Goal: Transaction & Acquisition: Purchase product/service

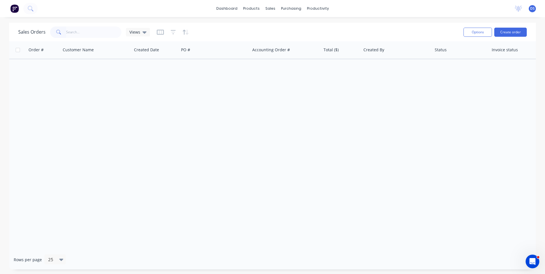
click at [187, 209] on div "Order # Customer Name Created Date PO # Accounting Order # Total ($) Created By…" at bounding box center [272, 145] width 527 height 209
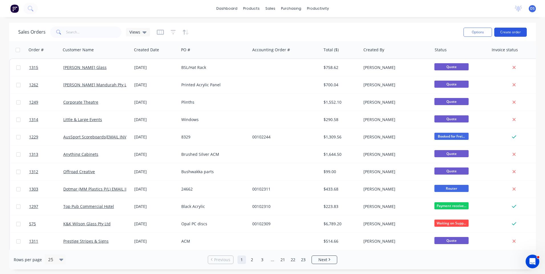
click at [509, 33] on button "Create order" at bounding box center [511, 32] width 33 height 9
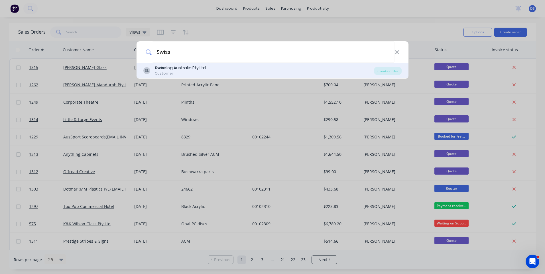
type input "Swiss"
click at [179, 71] on div "Swiss log Australia Pty Ltd Customer" at bounding box center [180, 70] width 51 height 11
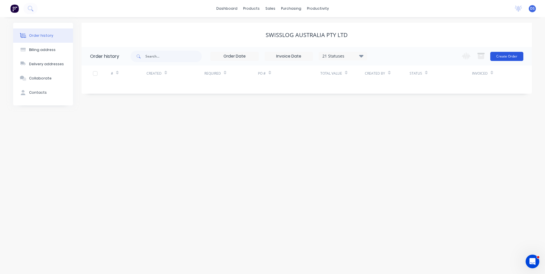
click at [507, 59] on button "Create Order" at bounding box center [507, 56] width 33 height 9
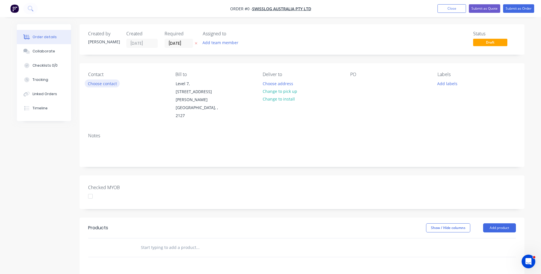
click at [98, 86] on button "Choose contact" at bounding box center [102, 84] width 35 height 8
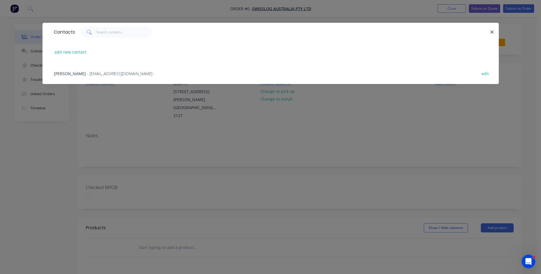
click at [56, 26] on div "Contacts" at bounding box center [63, 32] width 24 height 18
click at [74, 53] on button "add new contact" at bounding box center [71, 52] width 38 height 8
select select "AU"
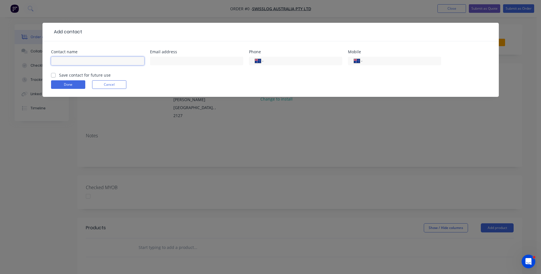
paste input "[PERSON_NAME]"
type input "[PERSON_NAME]"
paste input "[PERSON_NAME]"
type input "[EMAIL_ADDRESS][DOMAIN_NAME]"
click at [63, 27] on header "Add contact" at bounding box center [271, 32] width 456 height 19
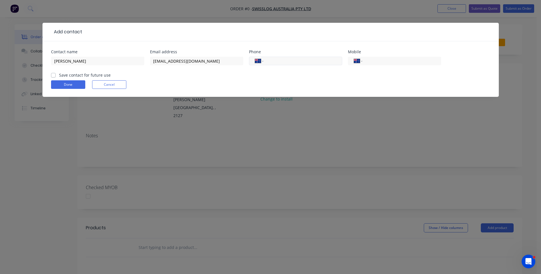
paste input "[PHONE_NUMBER]"
type input "[PHONE_NUMBER]"
click at [59, 75] on label "Save contact for future use" at bounding box center [85, 75] width 52 height 6
click at [53, 75] on input "Save contact for future use" at bounding box center [53, 74] width 5 height 5
checkbox input "true"
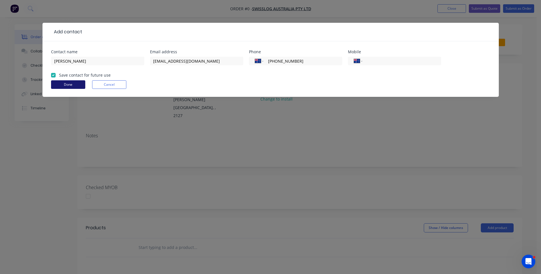
click at [59, 85] on button "Done" at bounding box center [68, 84] width 34 height 9
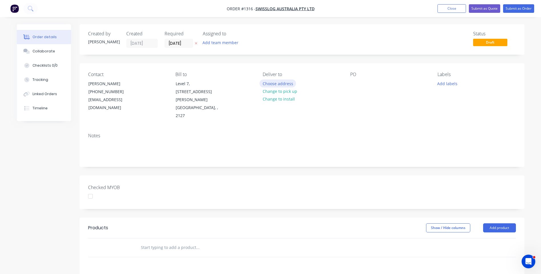
click at [277, 85] on button "Choose address" at bounding box center [278, 84] width 37 height 8
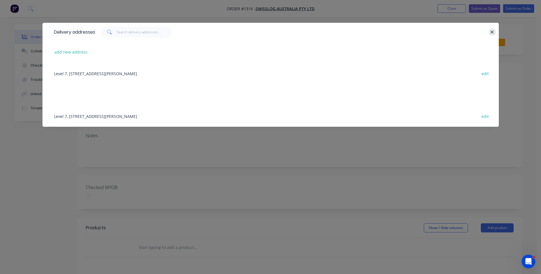
click at [493, 33] on icon "button" at bounding box center [492, 32] width 4 height 5
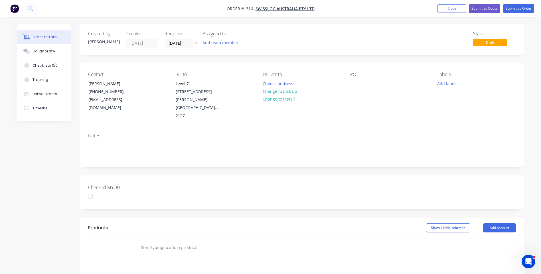
click at [196, 46] on button at bounding box center [196, 43] width 6 height 7
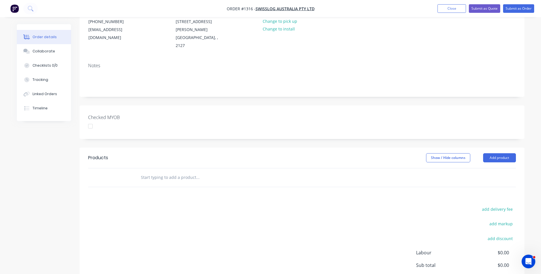
scroll to position [86, 0]
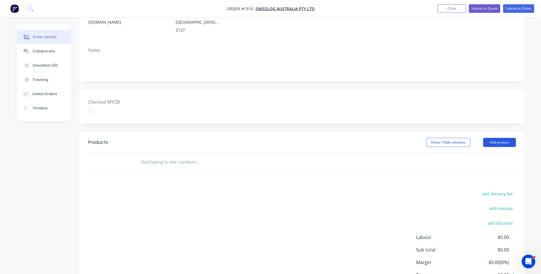
click at [496, 138] on button "Add product" at bounding box center [499, 142] width 33 height 9
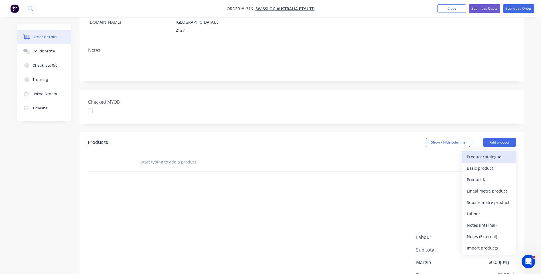
click at [483, 153] on div "Product catalogue" at bounding box center [489, 157] width 44 height 8
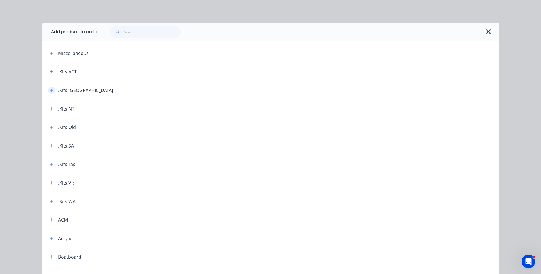
click at [50, 92] on icon "button" at bounding box center [51, 90] width 3 height 4
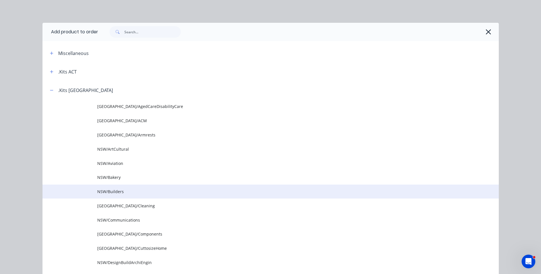
click at [116, 194] on span "NSW/Builders" at bounding box center [257, 192] width 321 height 6
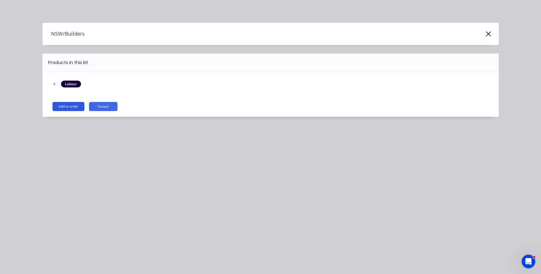
click at [73, 109] on button "Add to order" at bounding box center [68, 106] width 32 height 9
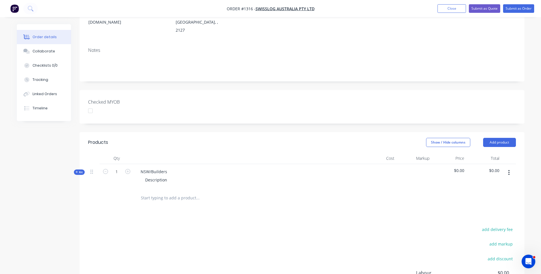
click at [77, 171] on icon at bounding box center [77, 172] width 3 height 3
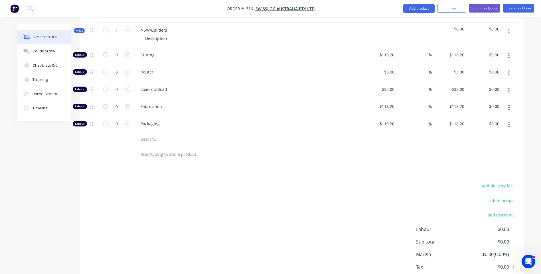
scroll to position [228, 0]
click at [148, 133] on input "text" at bounding box center [198, 138] width 114 height 11
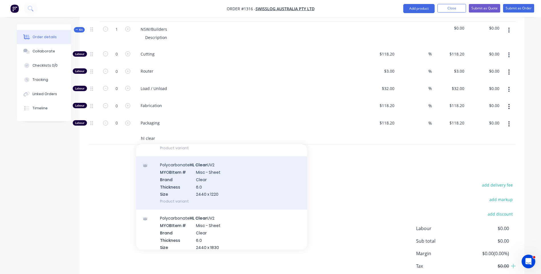
scroll to position [485, 0]
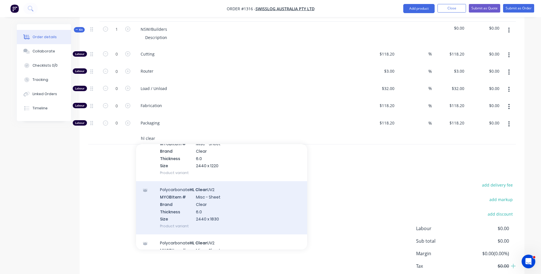
type input "hl clear"
click at [203, 196] on div "Polycarbonate HL Clear UV2 MYOB Item # Misc - Sheet Brand Clear Thickness 6.0 S…" at bounding box center [221, 207] width 171 height 53
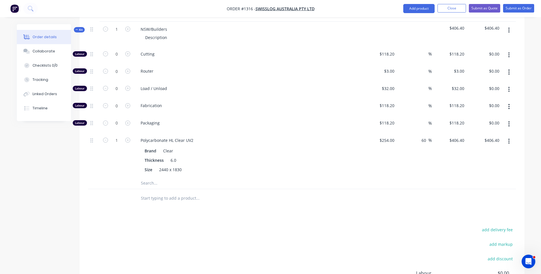
click at [152, 178] on input "text" at bounding box center [198, 183] width 114 height 11
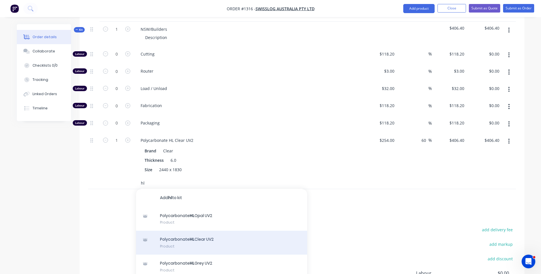
type input "hl"
click at [182, 233] on div "Polycarbonate HL Clear UV2 Product" at bounding box center [221, 243] width 171 height 24
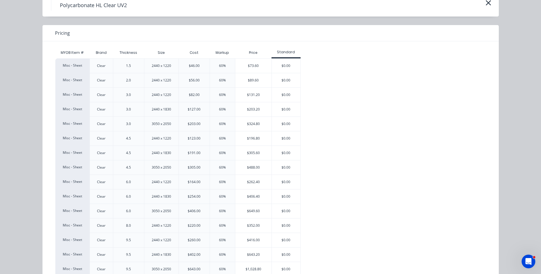
scroll to position [57, 0]
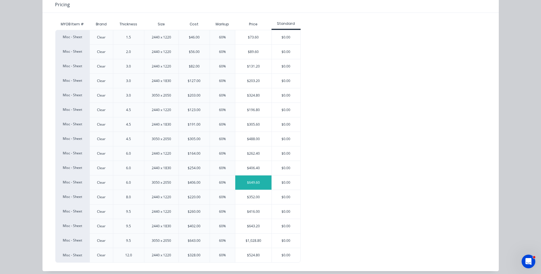
click at [247, 181] on div "$649.60" at bounding box center [253, 183] width 36 height 14
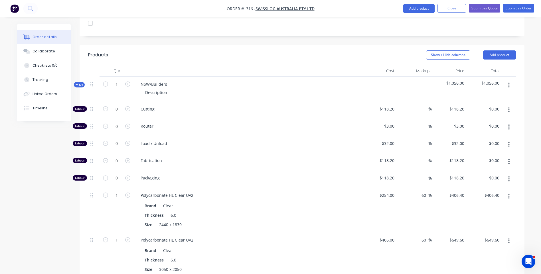
scroll to position [171, 0]
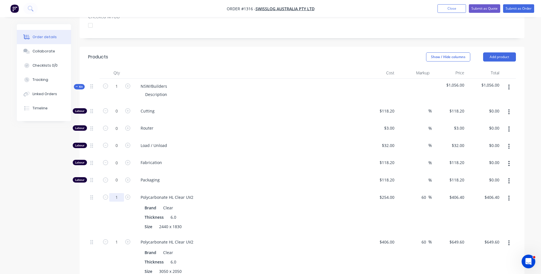
click at [120, 116] on input "1" at bounding box center [116, 111] width 15 height 9
type input "30"
type input "$12,192.00"
click at [236, 213] on div "Thickness 6.0" at bounding box center [246, 217] width 209 height 8
click at [118, 116] on input "1" at bounding box center [116, 111] width 15 height 9
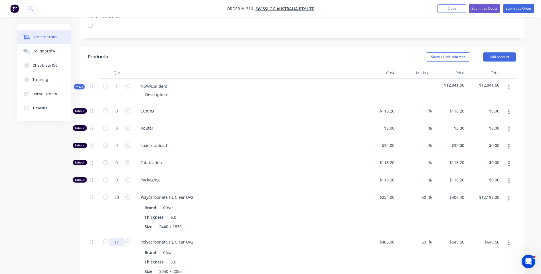
type input "17"
type input "$11,043.20"
click at [262, 194] on div "Polycarbonate HL Clear UV2 Brand Clear Thickness 6.0 Size 2440 x 1830" at bounding box center [248, 212] width 228 height 45
click at [120, 107] on input "0" at bounding box center [116, 111] width 15 height 9
type input "10"
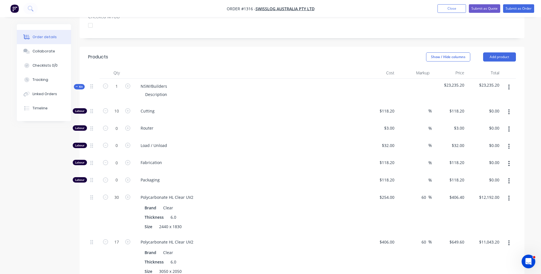
type input "$1,182.00"
click at [256, 94] on div "NSW/Builders Description" at bounding box center [248, 91] width 228 height 25
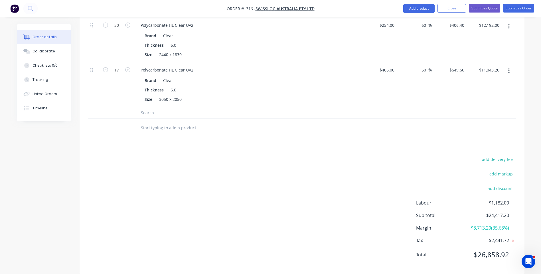
scroll to position [344, 0]
click at [146, 107] on input "text" at bounding box center [198, 112] width 114 height 11
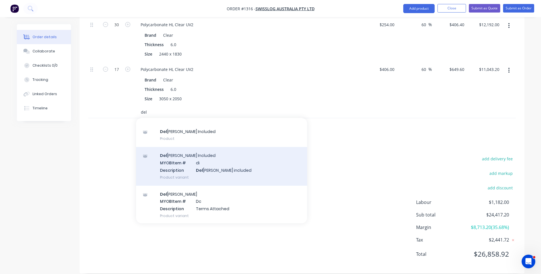
scroll to position [38, 0]
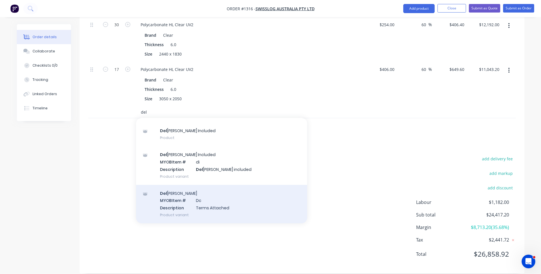
type input "del"
click at [197, 203] on div "Del [PERSON_NAME] MYOB Item # Dc Description Terms Attached Product variant" at bounding box center [221, 204] width 171 height 39
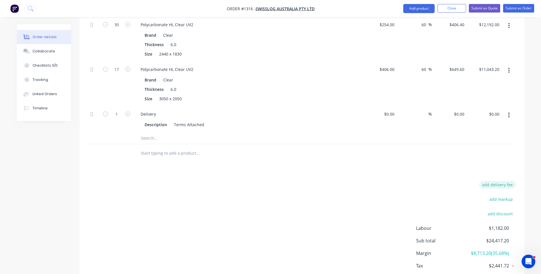
click at [499, 181] on button "add delivery fee" at bounding box center [497, 185] width 37 height 8
type input "1183.64"
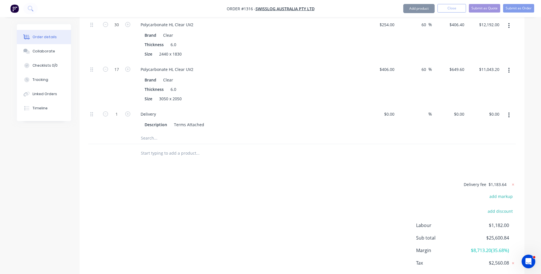
click at [320, 187] on div "Delivery fee $1,183.64 add markup add discount Labour $1,182.00 Sub total $25,6…" at bounding box center [302, 234] width 428 height 107
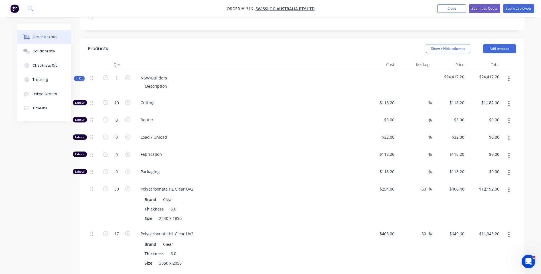
scroll to position [173, 0]
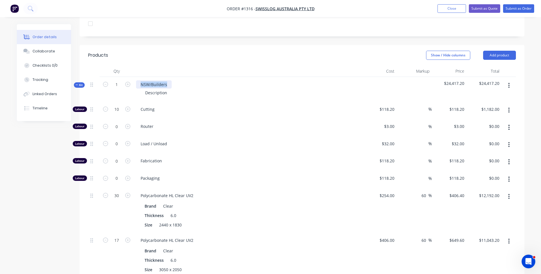
drag, startPoint x: 169, startPoint y: 77, endPoint x: 138, endPoint y: 78, distance: 31.1
click at [138, 80] on div "NSW/Builders" at bounding box center [154, 84] width 36 height 8
click at [200, 106] on span "Cutting" at bounding box center [250, 109] width 219 height 6
drag, startPoint x: 169, startPoint y: 85, endPoint x: 144, endPoint y: 85, distance: 25.4
click at [144, 89] on div "Description" at bounding box center [156, 93] width 31 height 8
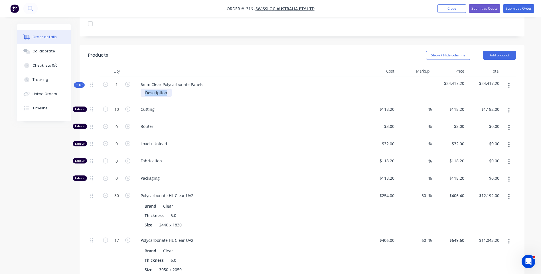
paste div
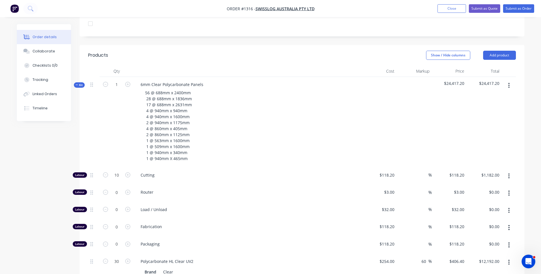
click at [224, 153] on div "56 @ 688mm x 2400mm 28 @ 688mm x 1836mm 17 @ 688mm x 2631mm 4 @ 940mm x 940mm 4…" at bounding box center [248, 126] width 224 height 74
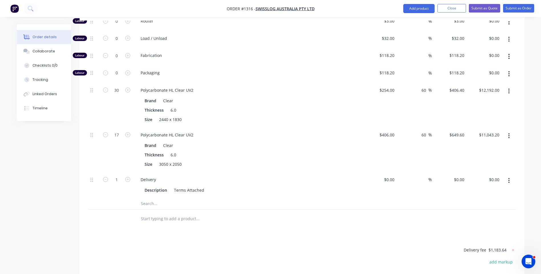
scroll to position [344, 0]
click at [50, 52] on div "Collaborate" at bounding box center [44, 51] width 23 height 5
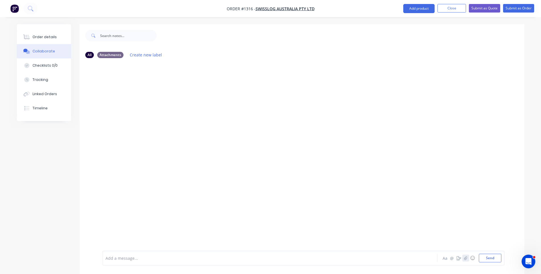
click at [468, 258] on button "button" at bounding box center [465, 258] width 7 height 7
click at [494, 261] on button "Send" at bounding box center [490, 258] width 23 height 9
click at [45, 39] on div "Order details" at bounding box center [45, 37] width 24 height 5
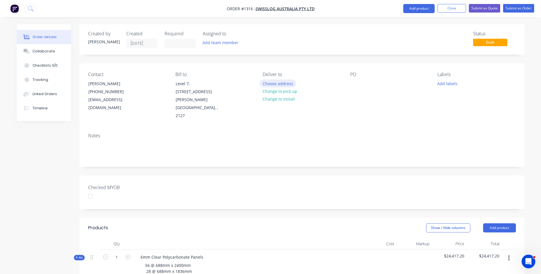
click at [283, 83] on button "Choose address" at bounding box center [278, 84] width 37 height 8
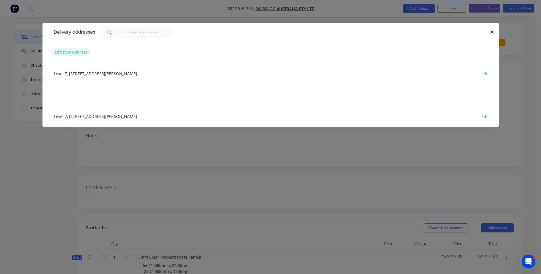
click at [78, 55] on button "add new address" at bounding box center [71, 52] width 39 height 8
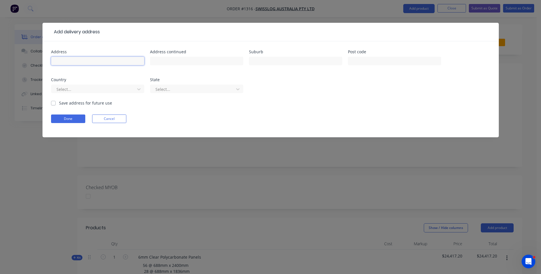
paste input "Hastings [PERSON_NAME] [PERSON_NAME] [STREET_ADDRESS]"
type input "Hastings [PERSON_NAME] [PERSON_NAME] [STREET_ADDRESS]"
click at [360, 58] on input "text" at bounding box center [394, 61] width 93 height 9
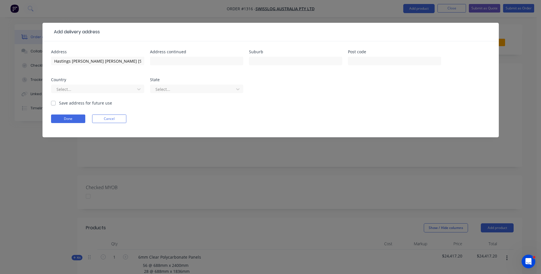
click at [231, 36] on header "Add delivery address" at bounding box center [271, 32] width 456 height 19
drag, startPoint x: 105, startPoint y: 61, endPoint x: 110, endPoint y: 60, distance: 5.3
click at [110, 60] on input "Hastings [PERSON_NAME] [PERSON_NAME] [STREET_ADDRESS]" at bounding box center [97, 61] width 93 height 9
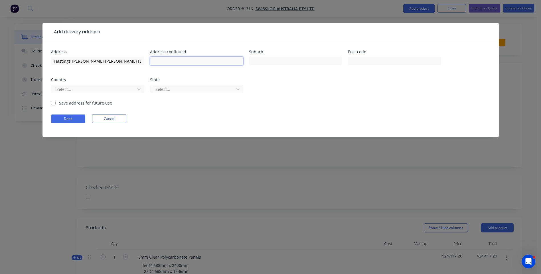
paste input "Hastings [PERSON_NAME] [PERSON_NAME] [STREET_ADDRESS]"
click at [174, 61] on input "Hastings [PERSON_NAME] [PERSON_NAME] [STREET_ADDRESS]" at bounding box center [196, 61] width 93 height 9
type input "[STREET_ADDRESS]"
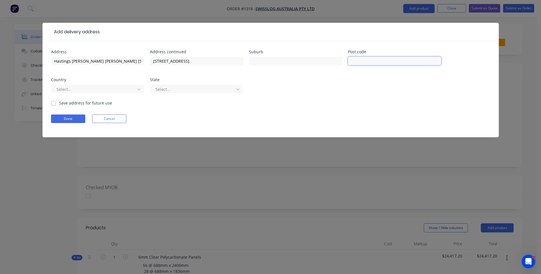
click at [359, 63] on input "text" at bounding box center [394, 61] width 93 height 9
type input "4740"
click at [272, 64] on input "text" at bounding box center [295, 61] width 93 height 9
type input "Paget"
click at [120, 88] on div at bounding box center [94, 89] width 76 height 7
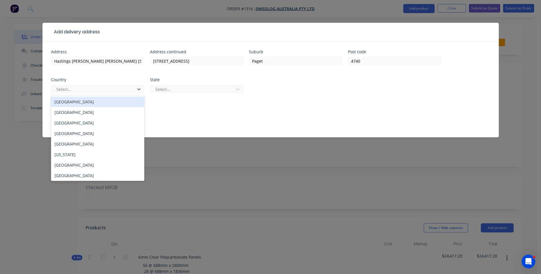
click at [66, 104] on div "[GEOGRAPHIC_DATA]" at bounding box center [97, 102] width 93 height 11
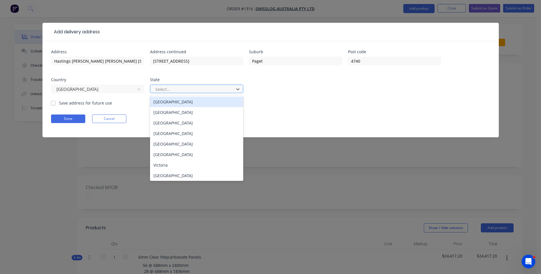
click at [175, 88] on div at bounding box center [193, 89] width 76 height 7
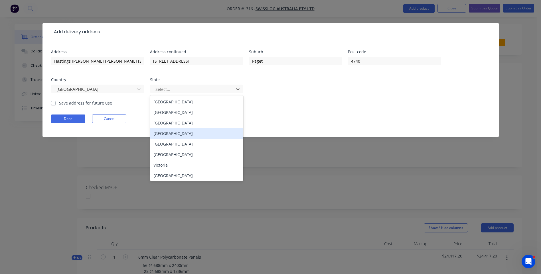
click at [164, 135] on div "[GEOGRAPHIC_DATA]" at bounding box center [196, 133] width 93 height 11
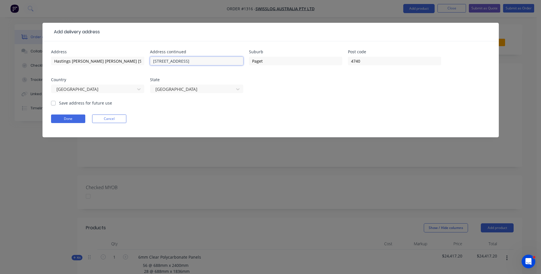
drag, startPoint x: 220, startPoint y: 63, endPoint x: 187, endPoint y: 61, distance: 32.6
click at [187, 61] on input "[STREET_ADDRESS]" at bounding box center [196, 61] width 93 height 9
type input "[STREET_ADDRESS]"
drag, startPoint x: 101, startPoint y: 61, endPoint x: 140, endPoint y: 60, distance: 38.8
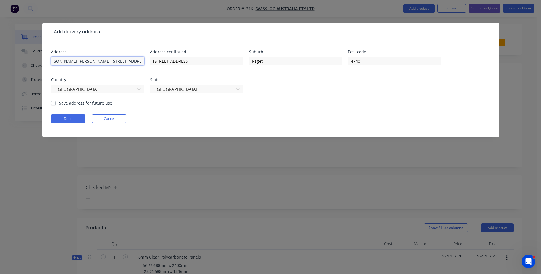
click at [140, 60] on input "Hastings [PERSON_NAME] [PERSON_NAME] [STREET_ADDRESS]" at bounding box center [97, 61] width 93 height 9
type input "Hastings [PERSON_NAME] [PERSON_NAME]"
click at [67, 120] on button "Done" at bounding box center [68, 119] width 34 height 9
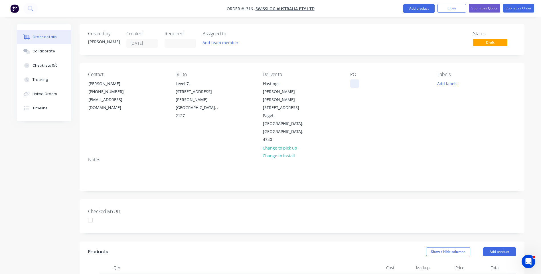
click at [351, 84] on div at bounding box center [354, 84] width 9 height 8
paste div
click at [450, 85] on button "Add labels" at bounding box center [447, 84] width 26 height 8
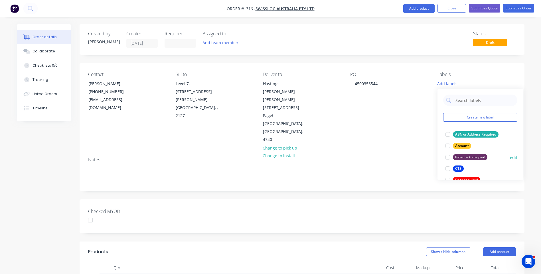
click at [448, 170] on div at bounding box center [447, 168] width 11 height 11
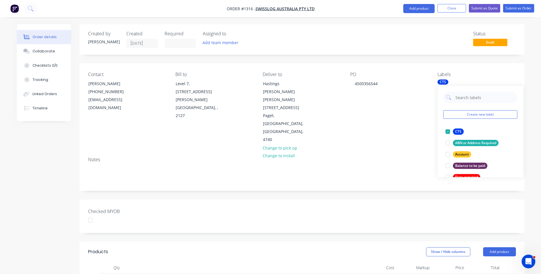
click at [404, 116] on div "Contact [PERSON_NAME] [PHONE_NUMBER] [EMAIL_ADDRESS][DOMAIN_NAME] Bill to Level…" at bounding box center [302, 107] width 445 height 89
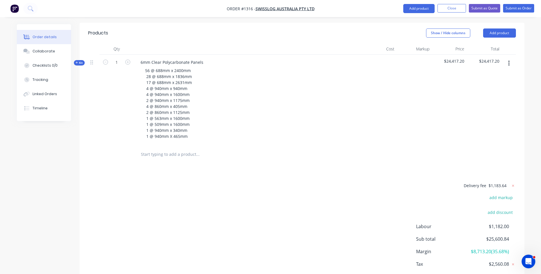
scroll to position [219, 0]
click at [37, 52] on div "Collaborate" at bounding box center [44, 51] width 23 height 5
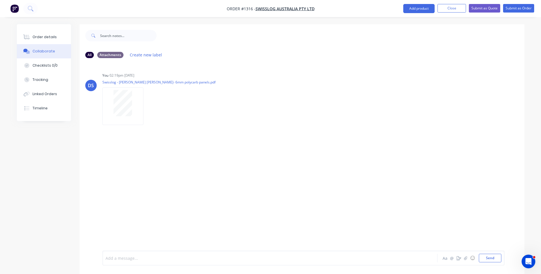
click at [147, 257] on div at bounding box center [254, 259] width 297 height 6
click at [490, 260] on button "Send" at bounding box center [490, 258] width 23 height 9
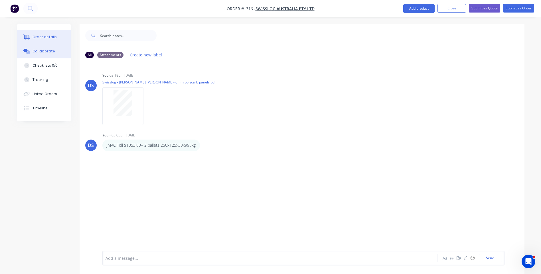
click at [40, 38] on div "Order details" at bounding box center [45, 37] width 24 height 5
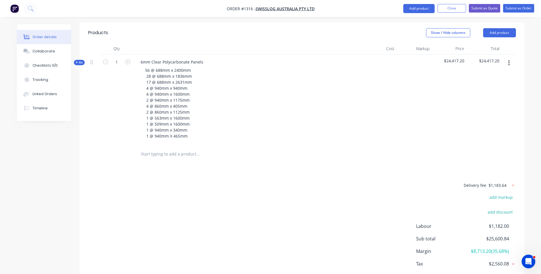
scroll to position [134, 0]
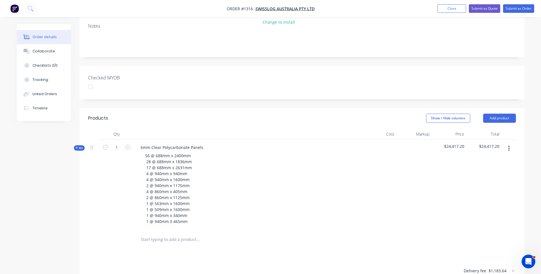
click at [76, 147] on icon at bounding box center [77, 148] width 3 height 3
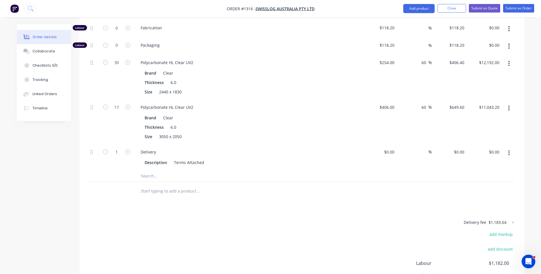
scroll to position [399, 0]
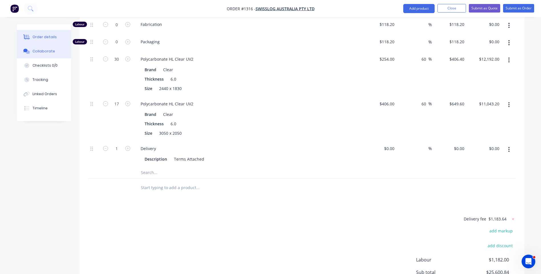
click at [40, 55] on button "Collaborate" at bounding box center [44, 51] width 54 height 14
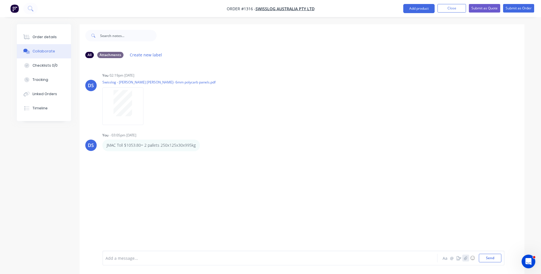
click at [467, 259] on icon "button" at bounding box center [465, 258] width 3 height 4
click at [492, 258] on button "Send" at bounding box center [490, 258] width 23 height 9
click at [43, 37] on div "Order details" at bounding box center [45, 37] width 24 height 5
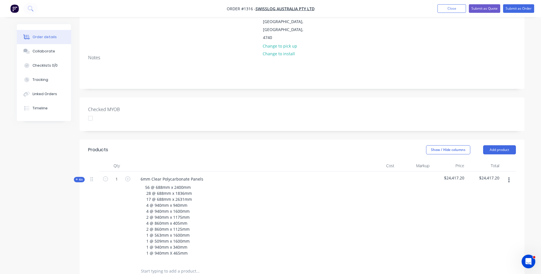
scroll to position [114, 0]
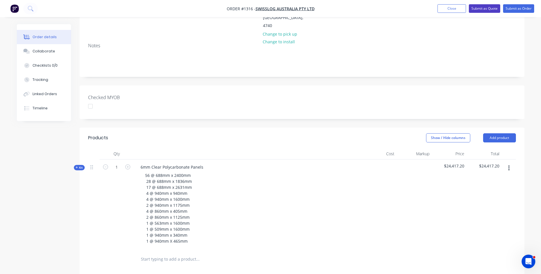
click at [484, 9] on button "Submit as Quote" at bounding box center [484, 8] width 31 height 9
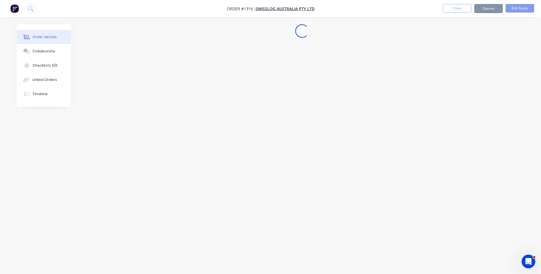
scroll to position [0, 0]
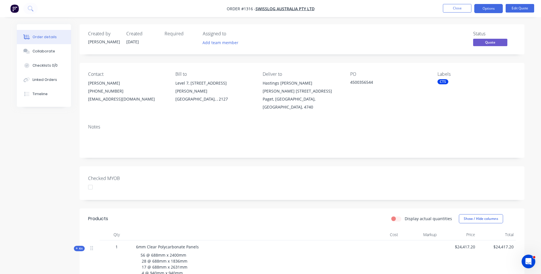
click at [484, 9] on button "Options" at bounding box center [488, 8] width 29 height 9
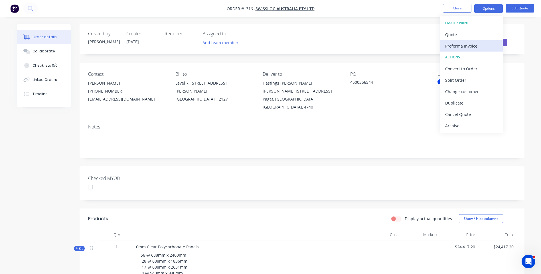
click at [475, 49] on div "Proforma Invoice" at bounding box center [471, 46] width 52 height 8
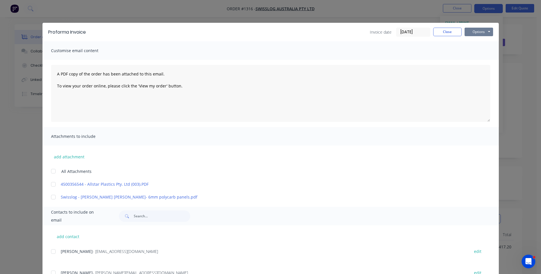
click at [472, 33] on button "Options" at bounding box center [479, 32] width 29 height 9
click at [480, 46] on button "Preview" at bounding box center [483, 41] width 37 height 9
click at [71, 157] on button "add attachment" at bounding box center [69, 157] width 36 height 9
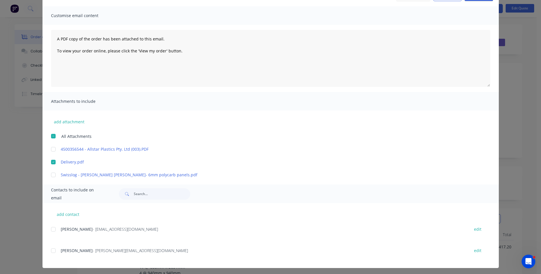
scroll to position [37, 0]
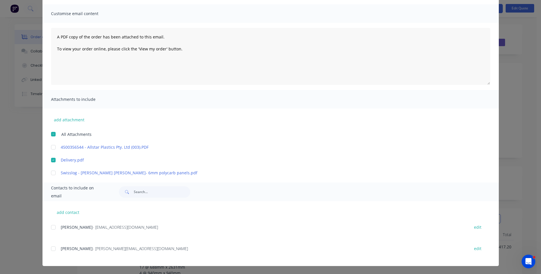
click at [50, 251] on div at bounding box center [53, 248] width 11 height 11
click at [184, 234] on div "Afsaneh Abolhassani - [EMAIL_ADDRESS][DOMAIN_NAME] edit" at bounding box center [275, 231] width 448 height 15
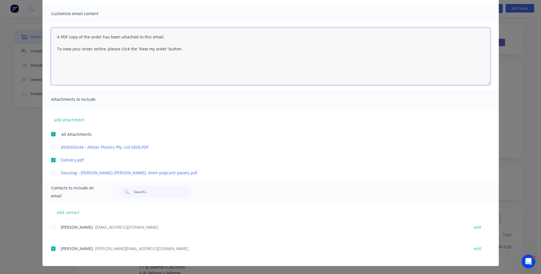
paste textarea "Hi, Please contact us if you have any questions. Regards, [PERSON_NAME] [EMAIL_…"
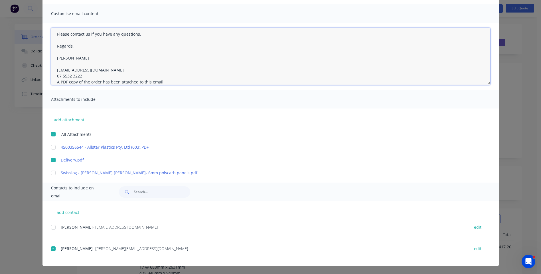
click at [82, 75] on textarea "Hi, Please contact us if you have any questions. Regards, [PERSON_NAME] [EMAIL_…" at bounding box center [270, 56] width 439 height 57
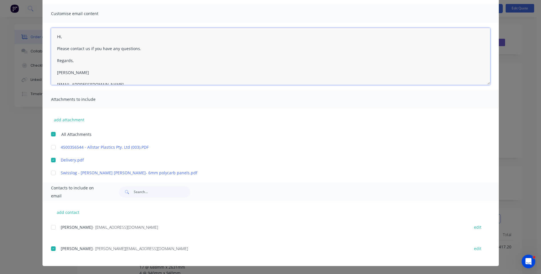
scroll to position [0, 0]
click at [64, 39] on textarea "Hi, Please contact us if you have any questions. Regards, [PERSON_NAME] [EMAIL_…" at bounding box center [270, 56] width 439 height 57
click at [53, 61] on textarea "Hi [PERSON_NAME], Thanks for your order, please see attached pro forma invoice.…" at bounding box center [270, 56] width 439 height 57
click at [173, 49] on textarea "Hi [PERSON_NAME], Thanks for your order, please see attached pro forma invoice.…" at bounding box center [270, 56] width 439 height 57
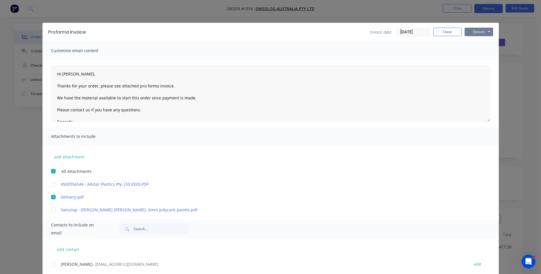
click at [477, 33] on button "Options" at bounding box center [479, 32] width 29 height 9
click at [478, 60] on button "Email" at bounding box center [483, 60] width 37 height 9
type textarea "A PDF copy of the order has been attached to this email. To view your order onl…"
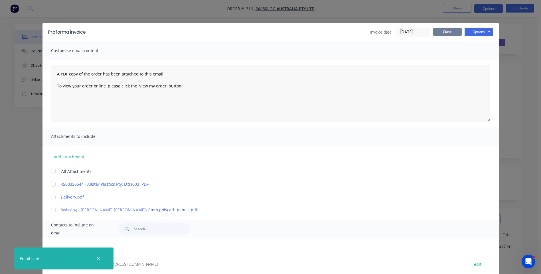
click at [449, 33] on button "Close" at bounding box center [447, 32] width 29 height 9
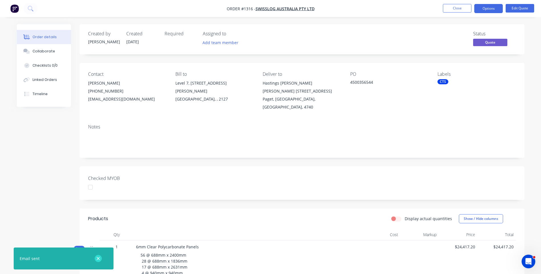
click at [98, 261] on icon "button" at bounding box center [98, 258] width 4 height 5
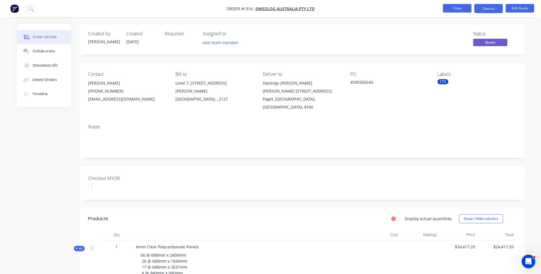
click at [456, 11] on button "Close" at bounding box center [457, 8] width 29 height 9
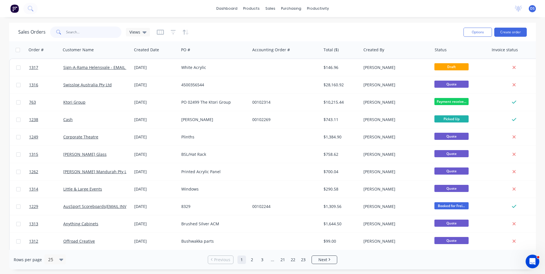
click at [78, 34] on input "text" at bounding box center [94, 32] width 56 height 11
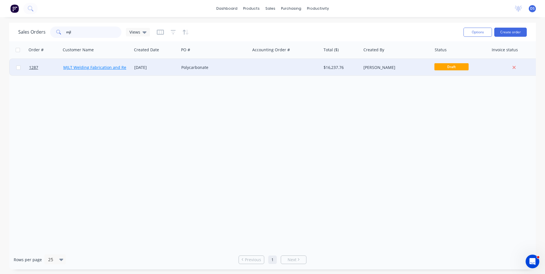
type input "mjl"
click at [90, 66] on link "MJLT Welding Fabrication and Repairs" at bounding box center [99, 67] width 73 height 5
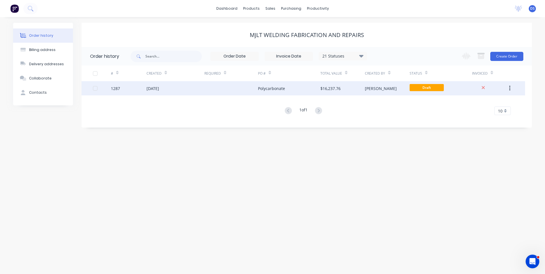
click at [271, 86] on div "Polycarbonate" at bounding box center [271, 89] width 27 height 6
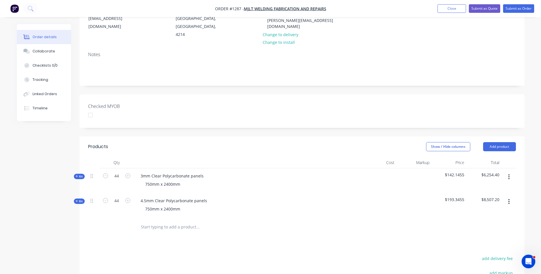
scroll to position [114, 0]
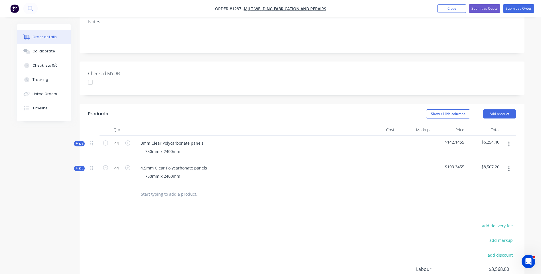
click at [77, 143] on icon at bounding box center [77, 144] width 2 height 2
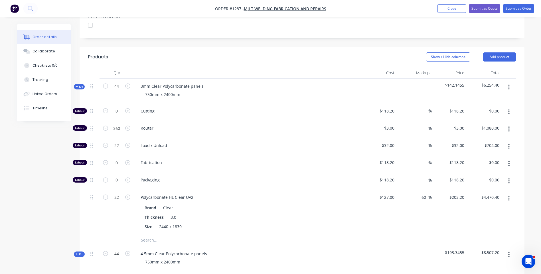
scroll to position [200, 0]
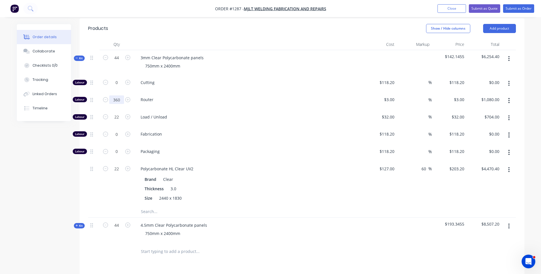
click at [122, 87] on input "360" at bounding box center [116, 82] width 15 height 9
type input "265"
type input "$795.00"
click at [232, 144] on div "Packaging" at bounding box center [248, 152] width 228 height 17
click at [76, 225] on icon at bounding box center [77, 226] width 3 height 3
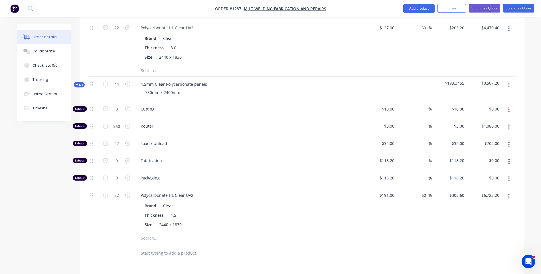
scroll to position [342, 0]
type input "265"
type input "$795.00"
click at [239, 199] on div "Brand Clear Thickness 4.5 Size 2440 x 1830" at bounding box center [248, 213] width 224 height 28
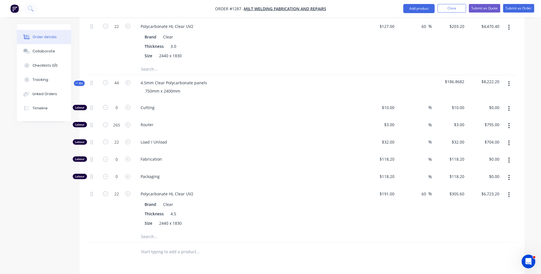
click at [240, 199] on div "Brand Clear Thickness 4.5 Size 2440 x 1830" at bounding box center [248, 213] width 224 height 28
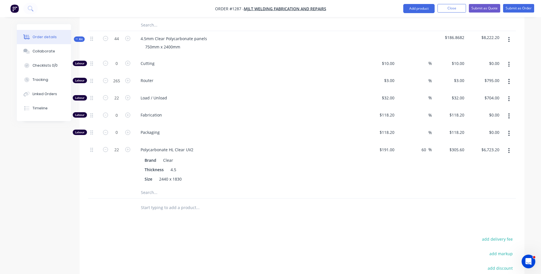
scroll to position [399, 0]
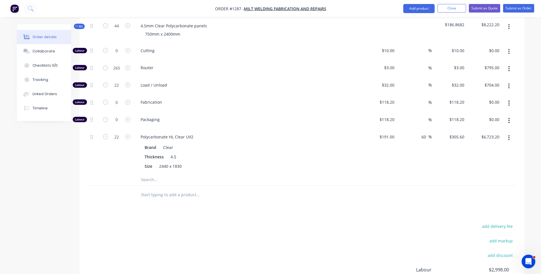
click at [154, 189] on input "text" at bounding box center [198, 194] width 114 height 11
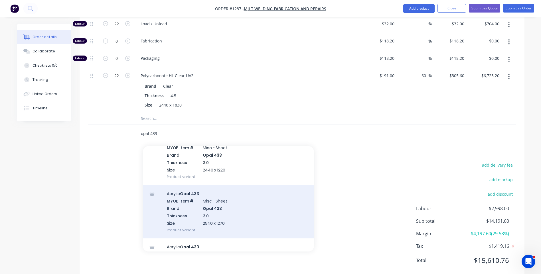
scroll to position [114, 0]
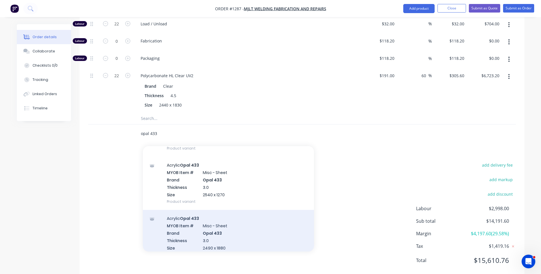
type input "opal 433"
click at [214, 222] on div "Acrylic Opal 433 MYOB Item # Misc - Sheet Brand Opal 433 Thickness 3.0 Size 249…" at bounding box center [228, 236] width 171 height 53
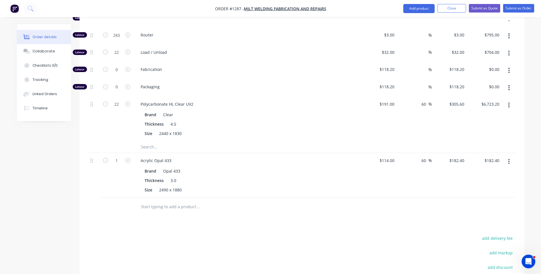
scroll to position [461, 0]
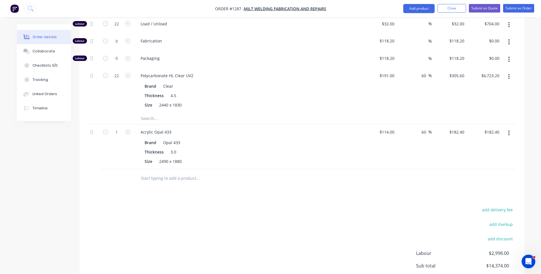
click at [508, 130] on icon "button" at bounding box center [508, 133] width 1 height 6
click at [473, 178] on div "Delete" at bounding box center [489, 182] width 44 height 8
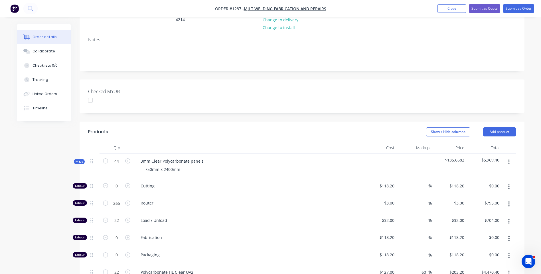
scroll to position [4, 0]
